Goal: Information Seeking & Learning: Learn about a topic

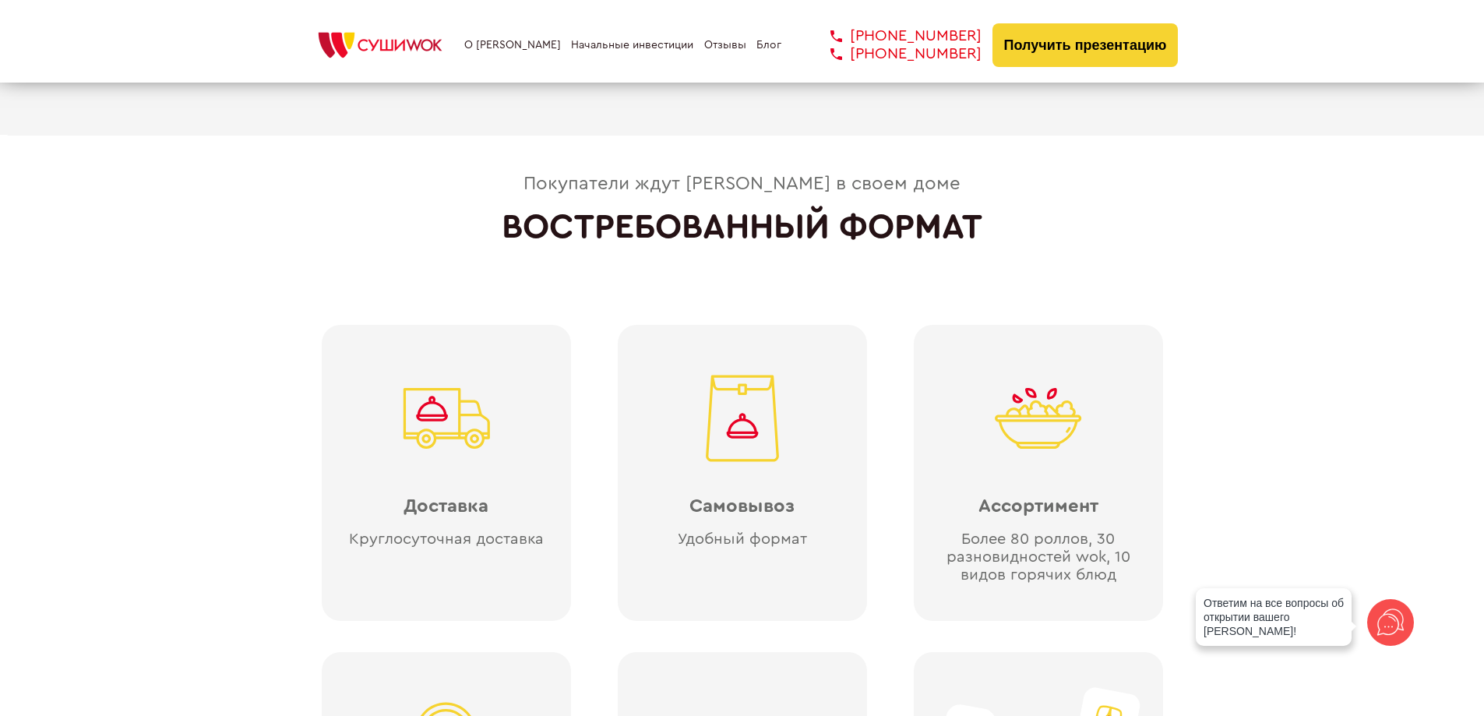
scroll to position [3505, 0]
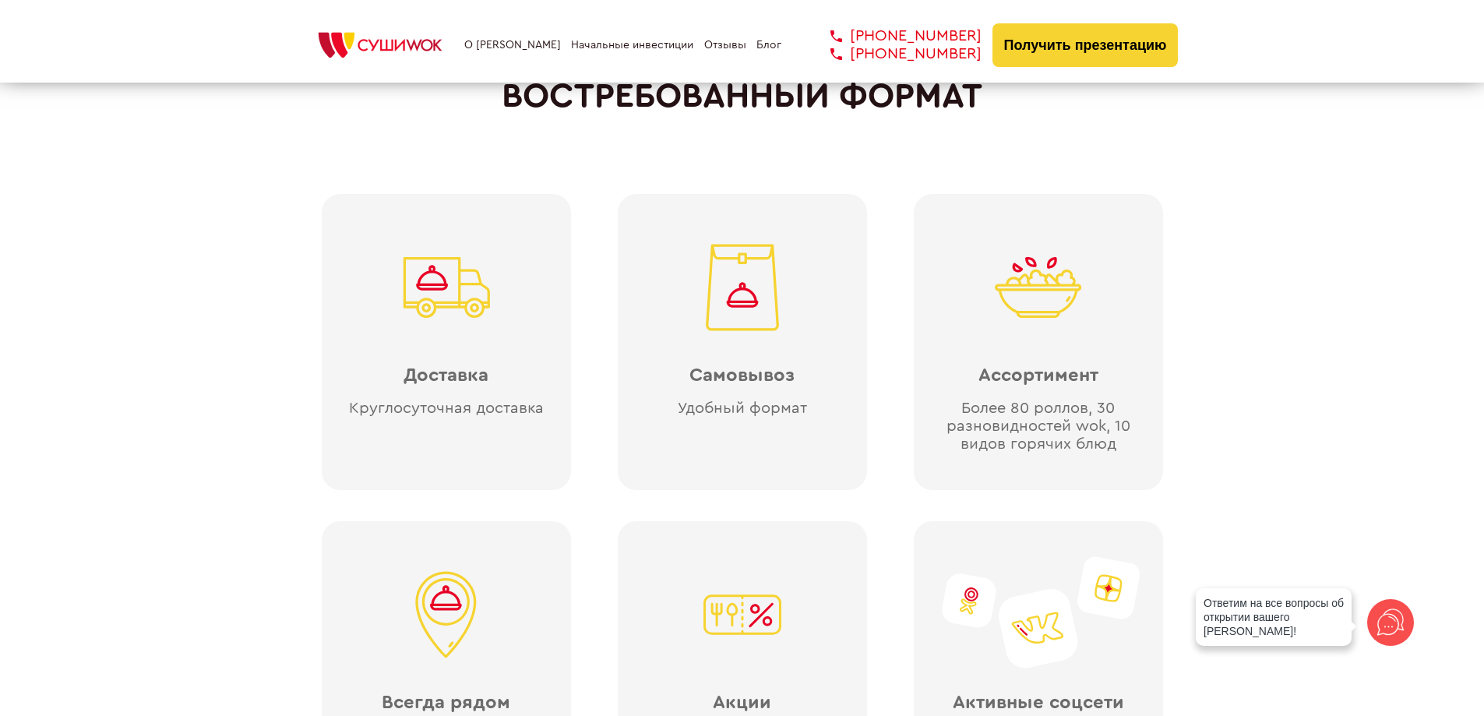
click at [607, 51] on link "Начальные инвестиции" at bounding box center [632, 45] width 122 height 12
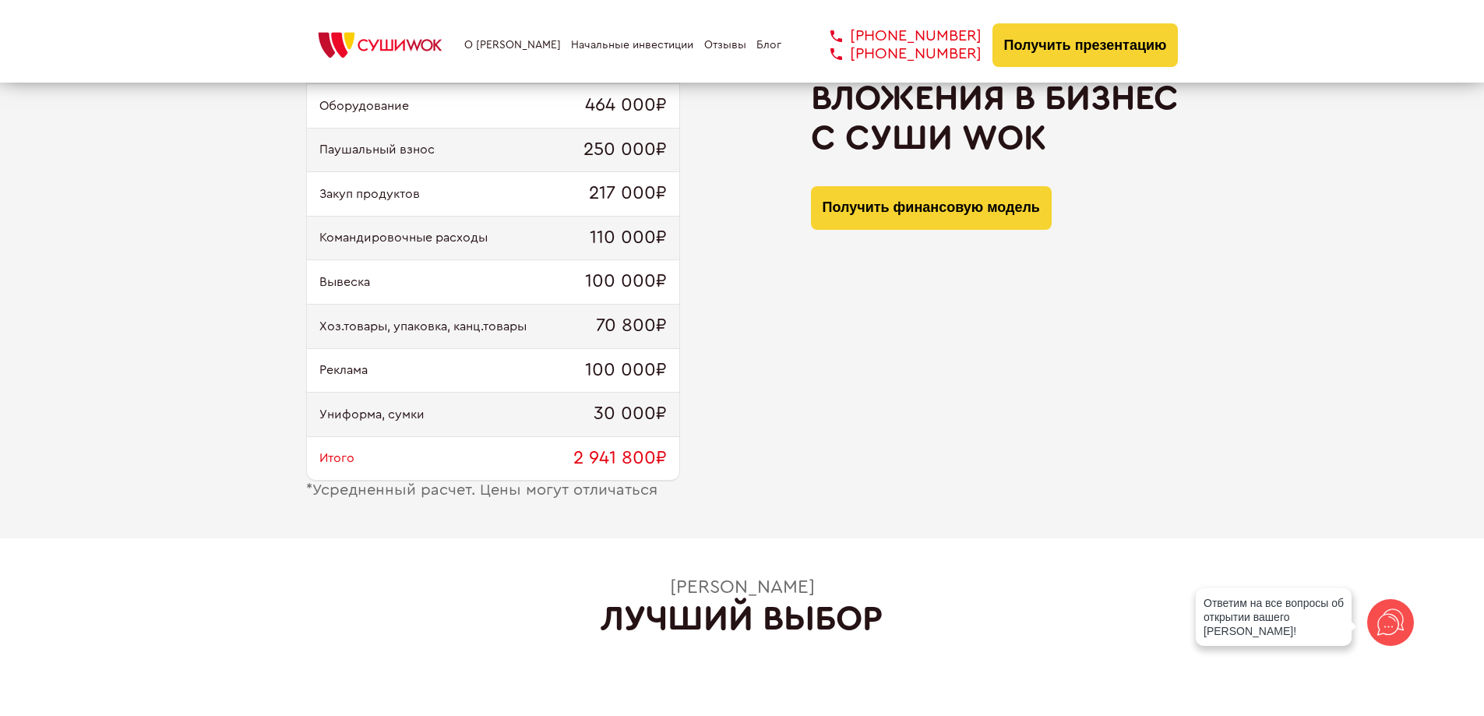
click at [766, 43] on link "Блог" at bounding box center [768, 45] width 25 height 12
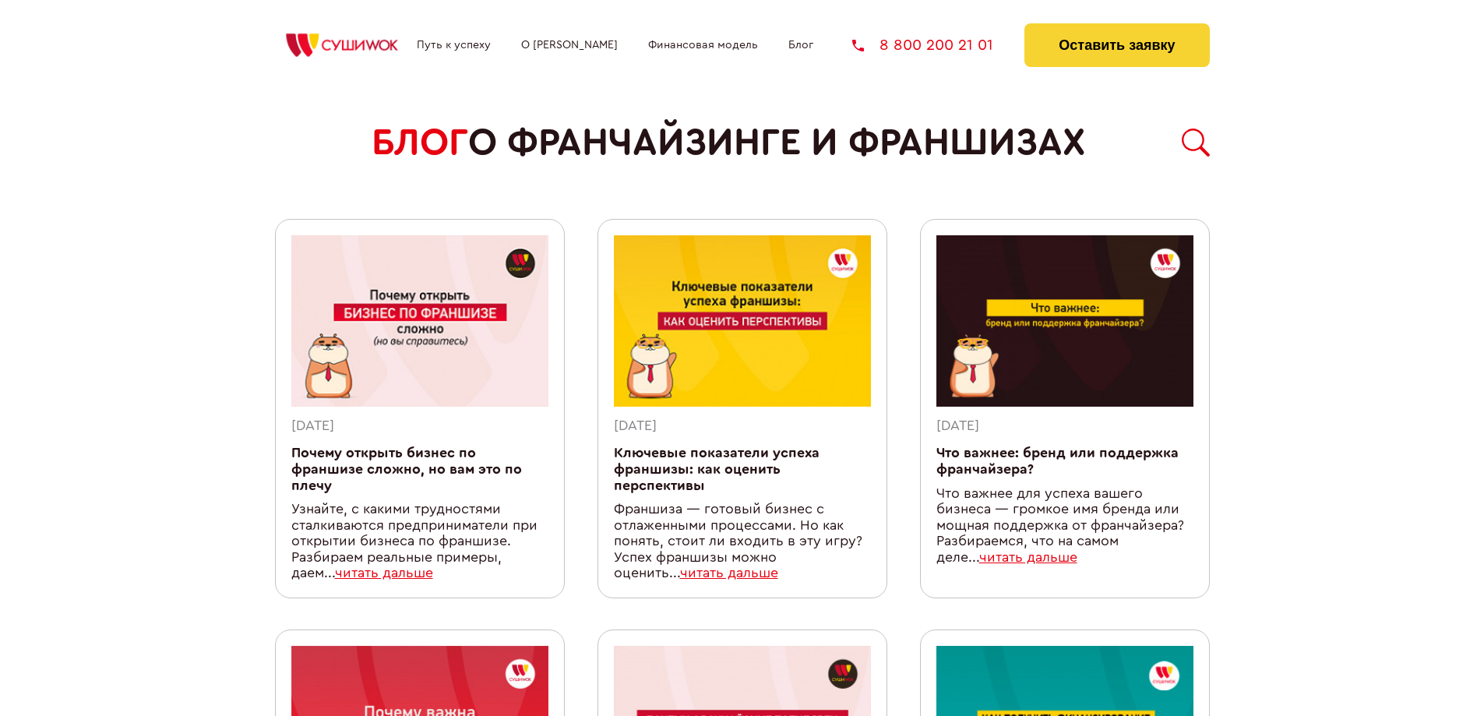
click at [649, 475] on link "Ключевые показатели успеха франшизы: как оценить перспективы" at bounding box center [717, 468] width 206 height 45
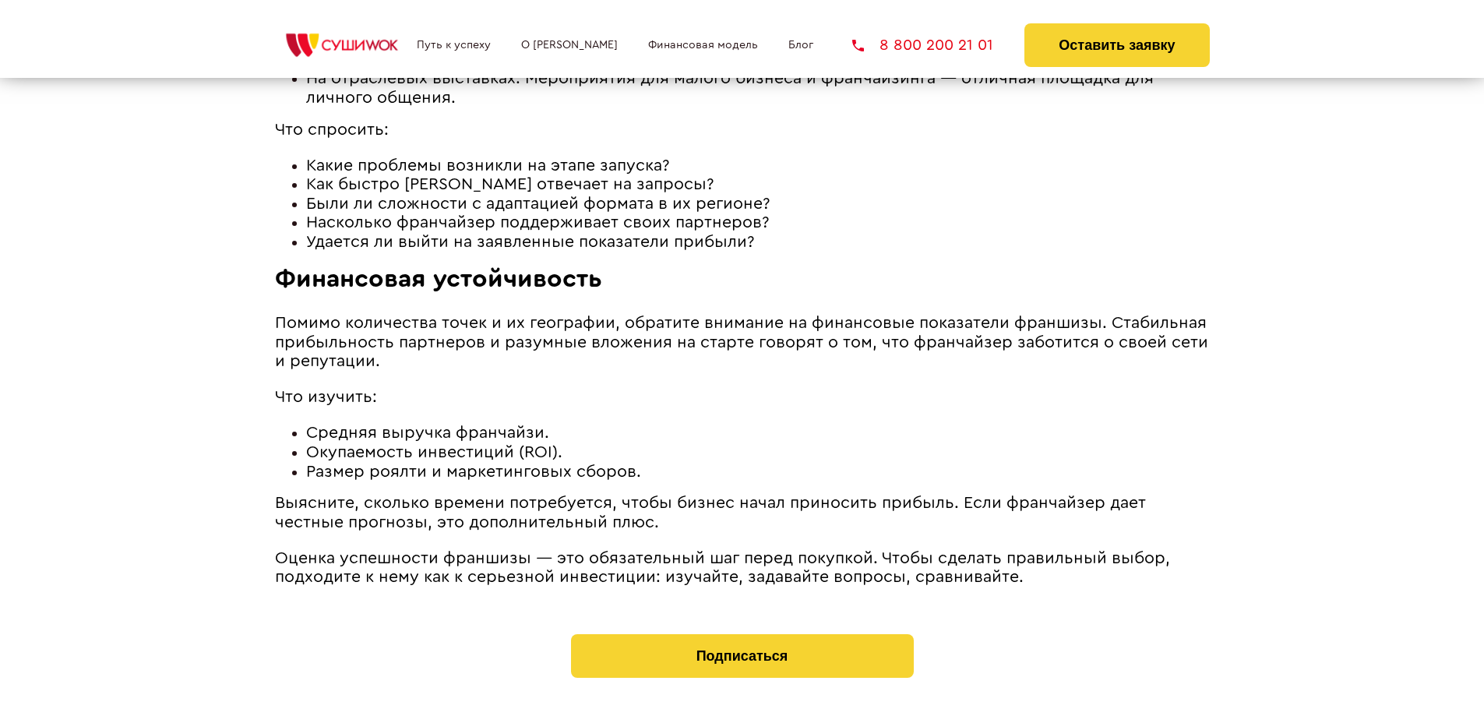
scroll to position [2603, 0]
